Goal: Use online tool/utility: Utilize a website feature to perform a specific function

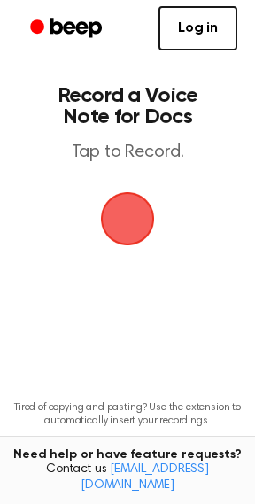
click at [113, 216] on span "button" at bounding box center [128, 219] width 54 height 54
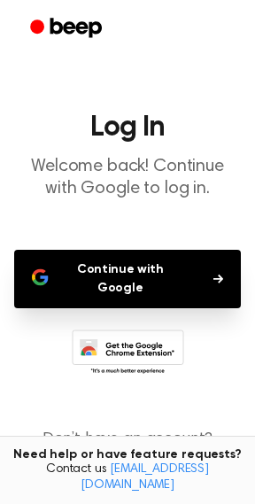
click at [108, 279] on button "Continue with Google" at bounding box center [127, 279] width 227 height 59
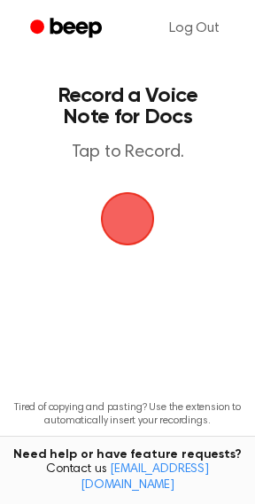
click at [125, 231] on span "button" at bounding box center [128, 219] width 50 height 50
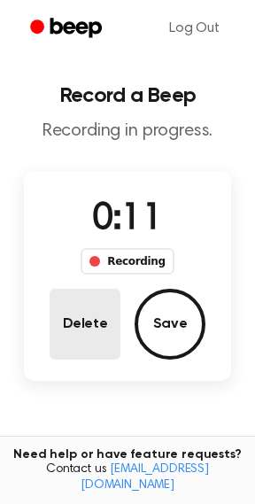
click at [75, 321] on button "Delete" at bounding box center [85, 324] width 71 height 71
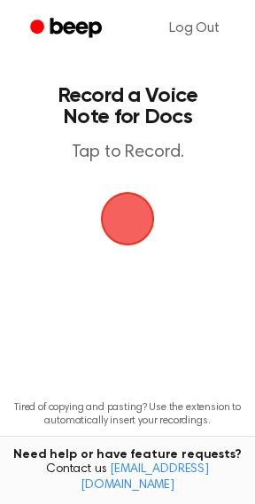
click at [121, 244] on span "button" at bounding box center [128, 219] width 50 height 50
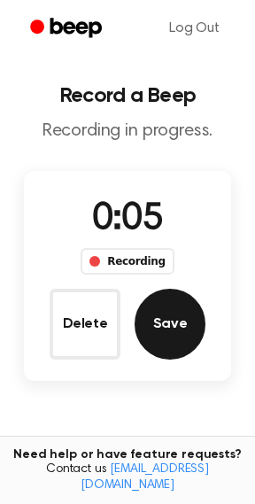
click at [177, 331] on button "Save" at bounding box center [170, 324] width 71 height 71
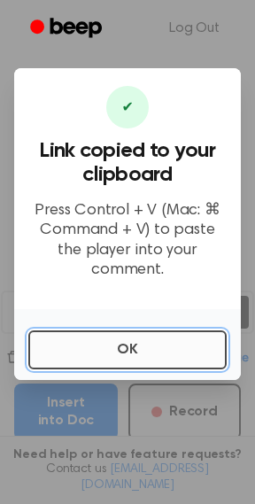
click at [150, 348] on button "OK" at bounding box center [127, 350] width 199 height 39
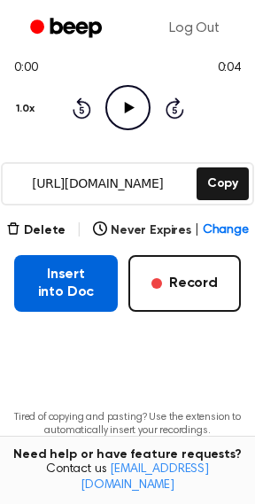
scroll to position [197, 0]
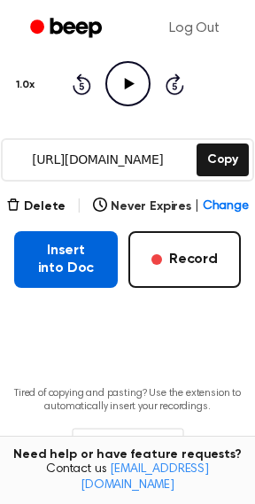
click at [51, 277] on button "Insert into Doc" at bounding box center [66, 259] width 104 height 57
